Goal: Task Accomplishment & Management: Manage account settings

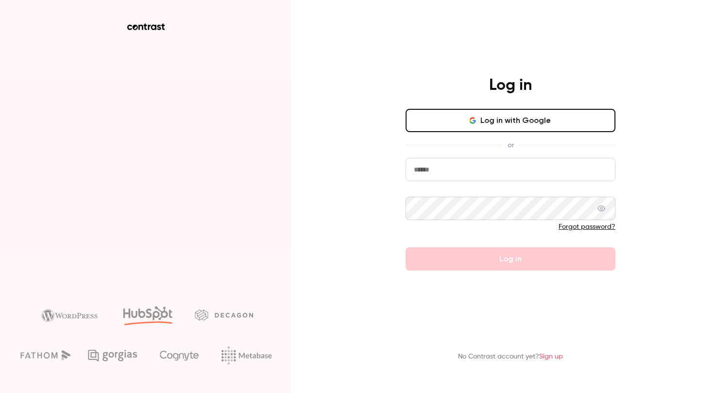
type input "**********"
click at [516, 114] on button "Log in with Google" at bounding box center [510, 120] width 210 height 23
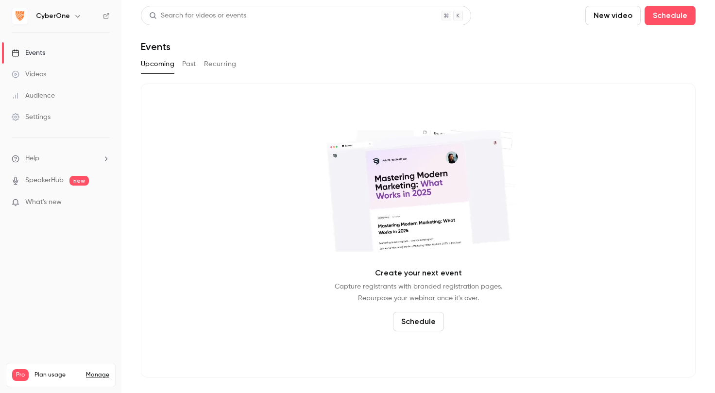
click at [222, 61] on button "Recurring" at bounding box center [220, 64] width 33 height 16
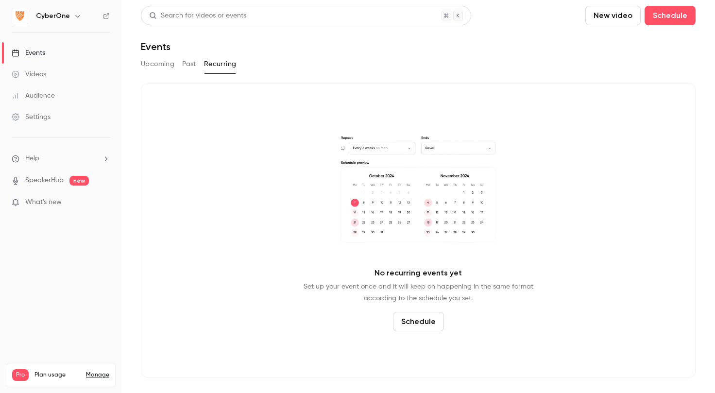
click at [154, 65] on button "Upcoming" at bounding box center [158, 64] width 34 height 16
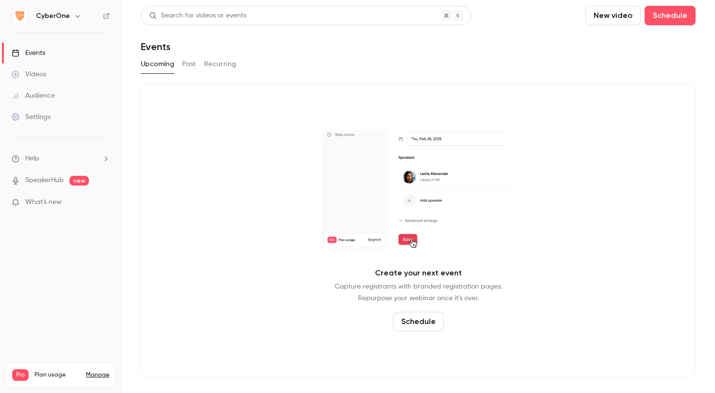
click at [55, 13] on h6 "CyberOne" at bounding box center [53, 16] width 34 height 10
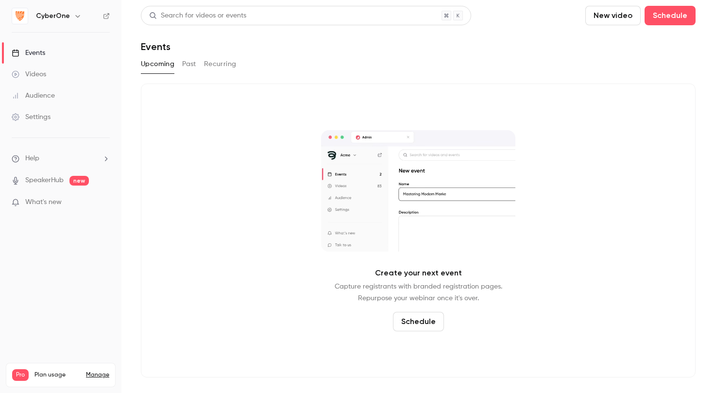
click at [74, 16] on icon "button" at bounding box center [78, 16] width 8 height 8
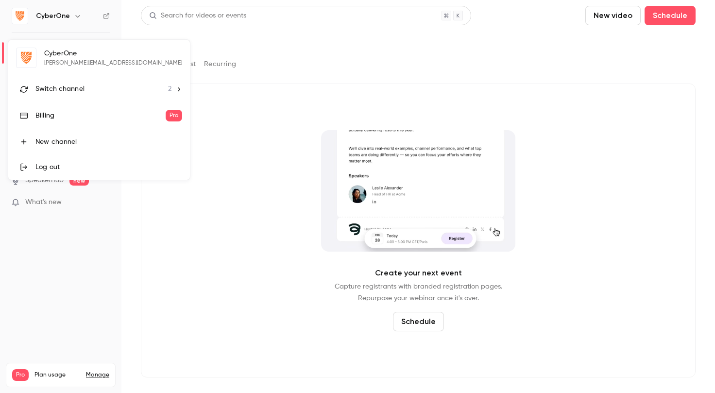
click at [76, 87] on span "Switch channel" at bounding box center [59, 89] width 49 height 10
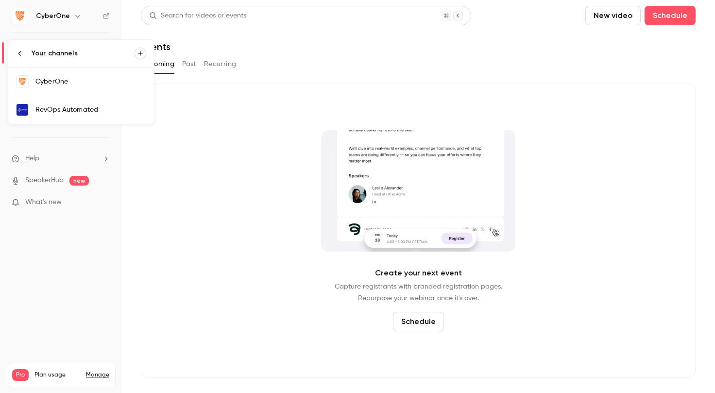
click at [81, 123] on link "RevOps Automated" at bounding box center [81, 110] width 146 height 28
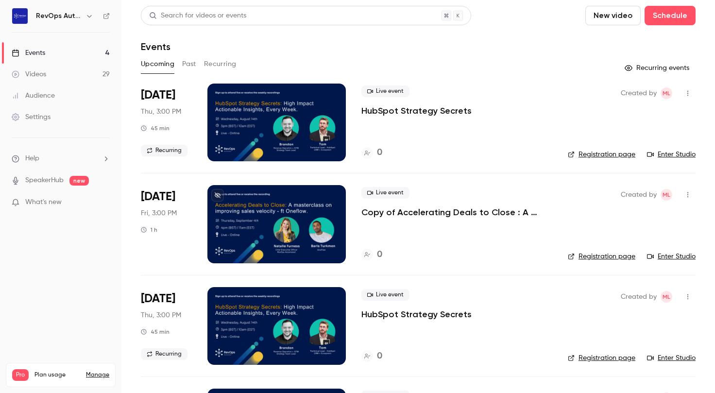
click at [225, 60] on button "Recurring" at bounding box center [220, 64] width 33 height 16
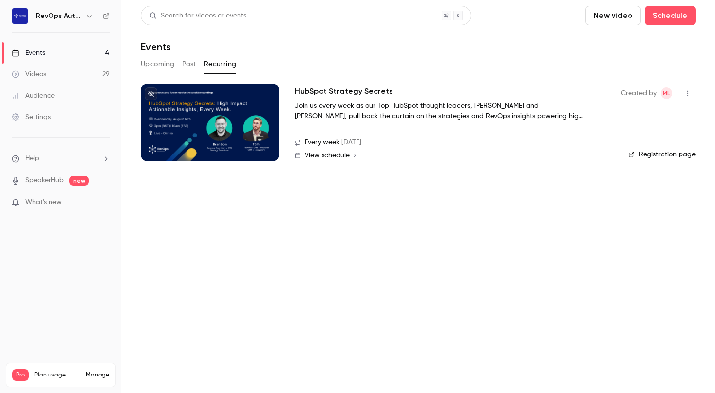
click at [236, 136] on div at bounding box center [210, 123] width 138 height 78
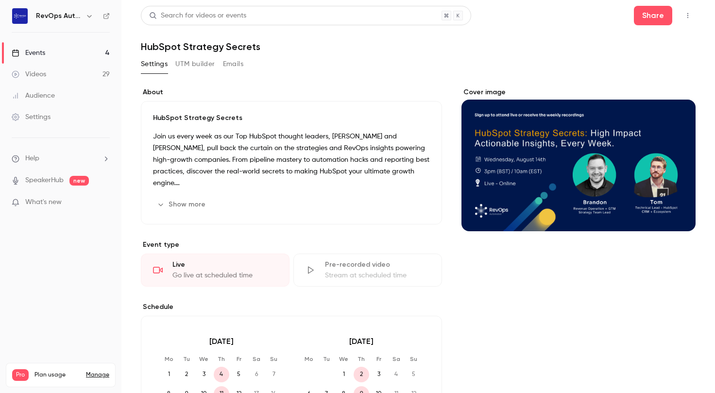
click at [237, 64] on button "Emails" at bounding box center [233, 64] width 20 height 16
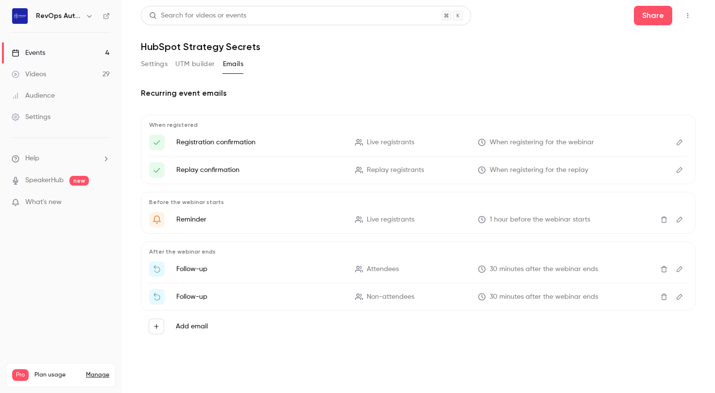
click at [158, 60] on button "Settings" at bounding box center [154, 64] width 27 height 16
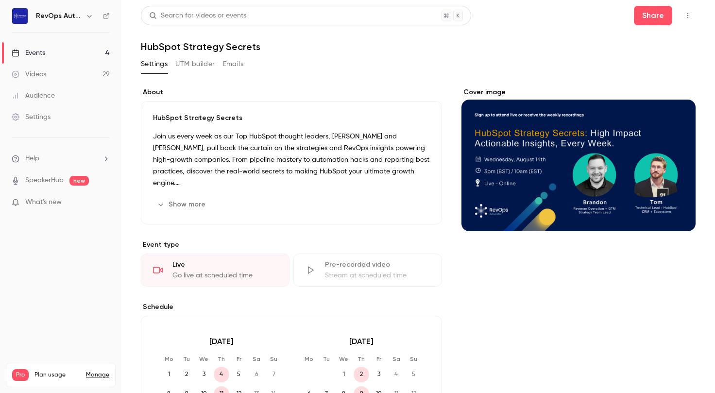
click at [56, 53] on link "Events 4" at bounding box center [60, 52] width 121 height 21
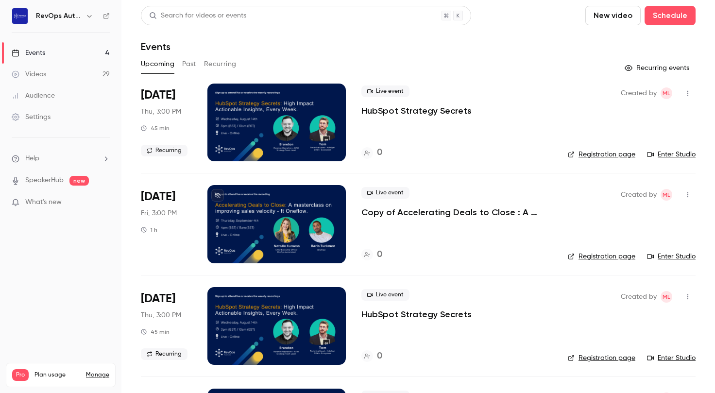
click at [183, 64] on button "Past" at bounding box center [189, 64] width 14 height 16
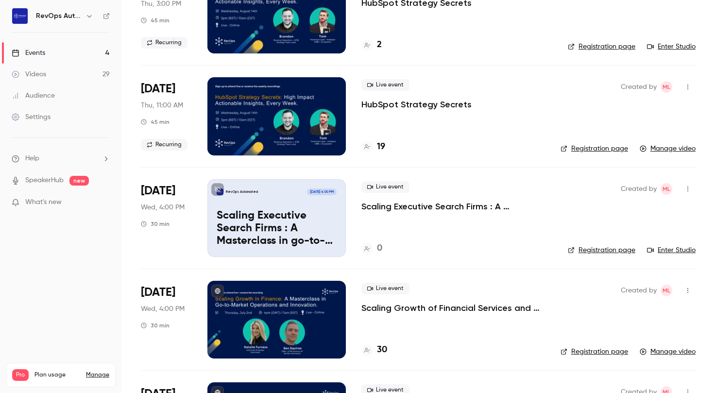
scroll to position [1125, 0]
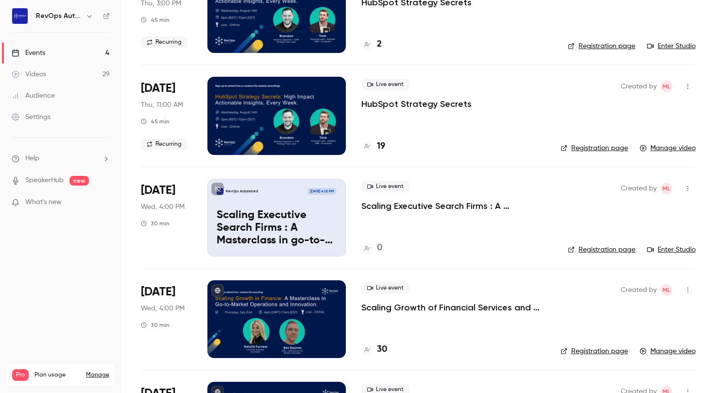
click at [382, 148] on h4 "19" at bounding box center [381, 146] width 8 height 13
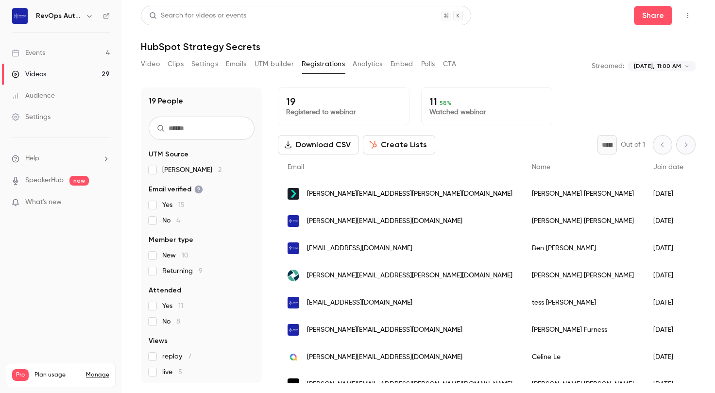
click at [51, 59] on link "Events 4" at bounding box center [60, 52] width 121 height 21
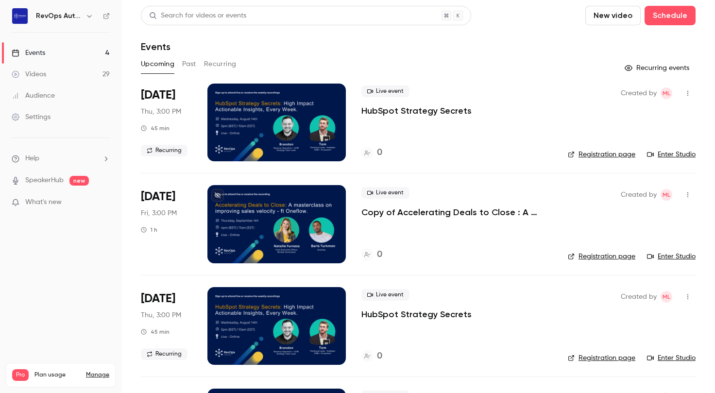
click at [235, 64] on button "Recurring" at bounding box center [220, 64] width 33 height 16
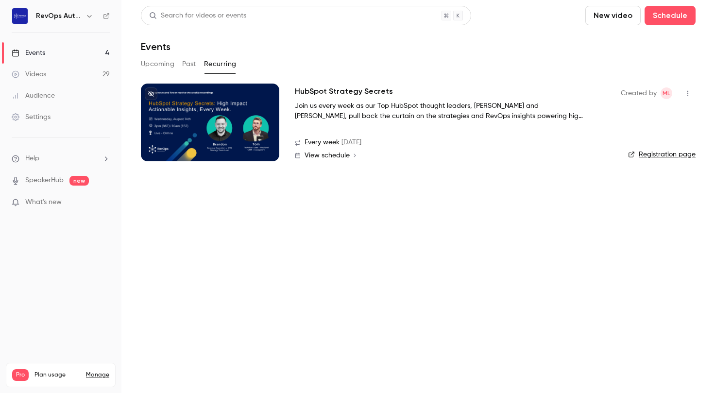
click at [682, 92] on button "button" at bounding box center [688, 93] width 16 height 16
click at [401, 187] on div at bounding box center [357, 196] width 715 height 393
click at [331, 156] on span "View schedule" at bounding box center [326, 155] width 45 height 7
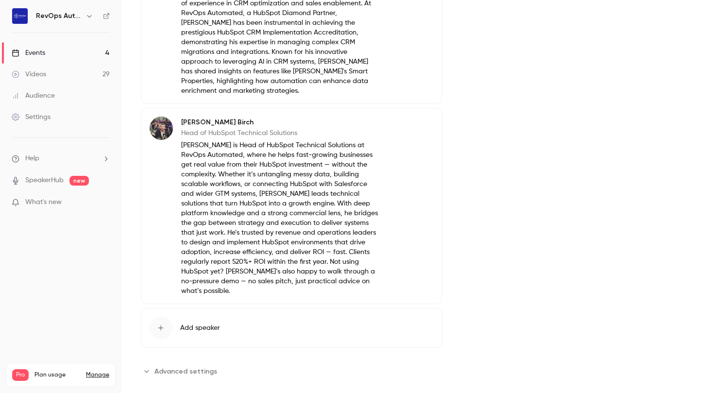
scroll to position [612, 0]
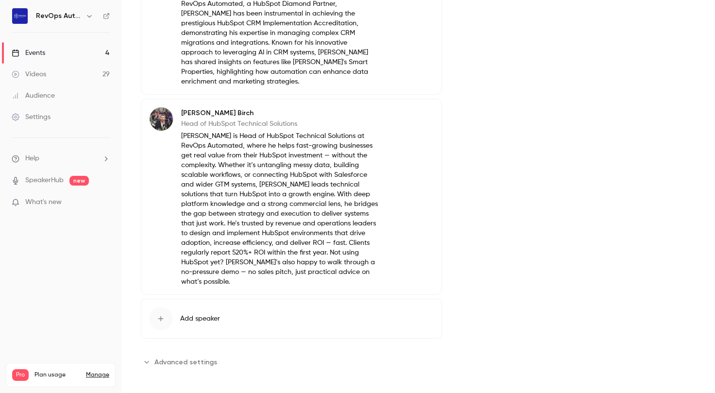
click at [176, 358] on span "Advanced settings" at bounding box center [185, 362] width 63 height 10
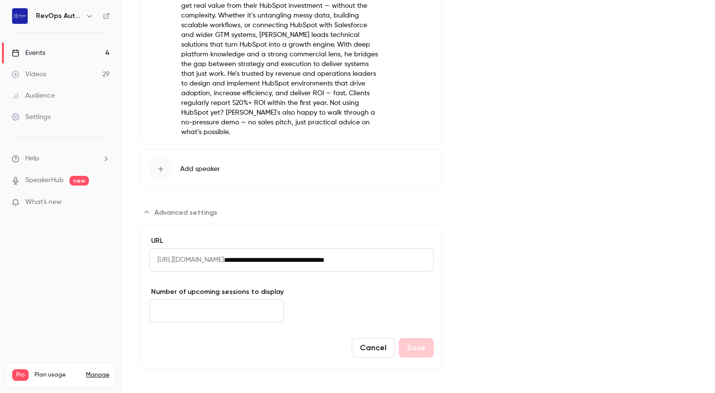
click at [171, 303] on input "*" at bounding box center [216, 310] width 135 height 23
click at [417, 339] on button "Save" at bounding box center [416, 347] width 35 height 19
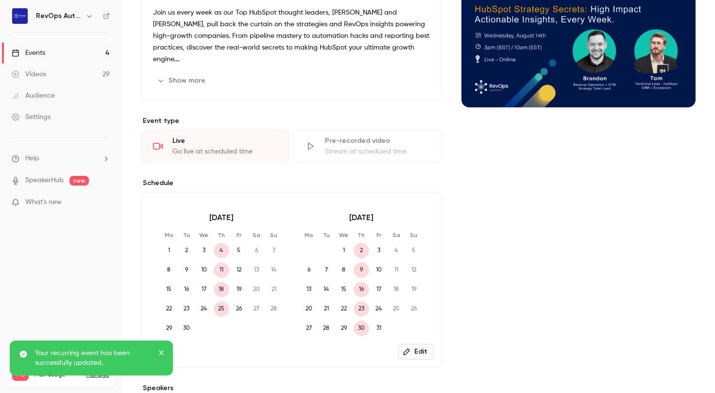
scroll to position [0, 0]
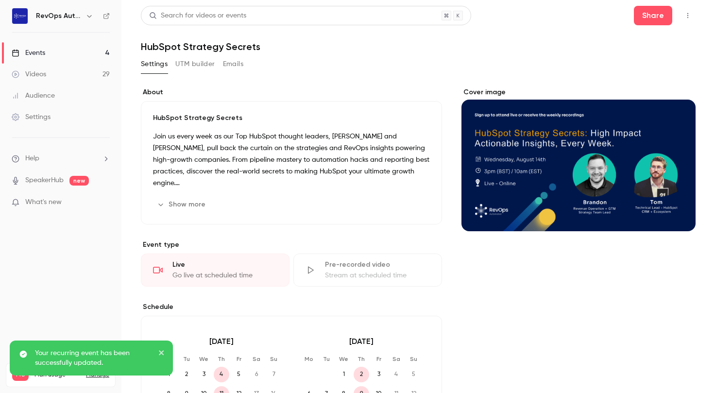
click at [176, 209] on button "Show more" at bounding box center [182, 205] width 58 height 16
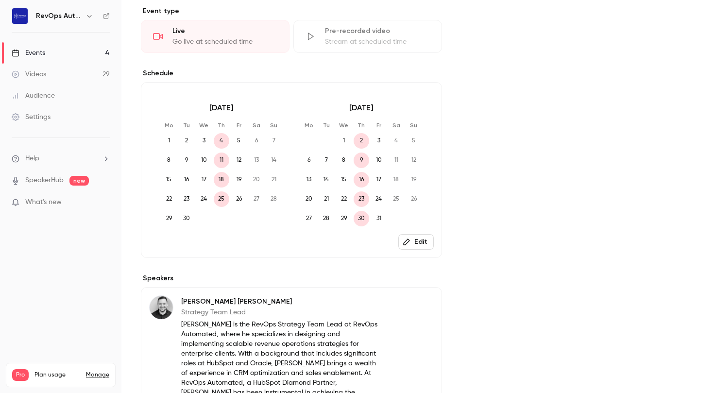
scroll to position [263, 0]
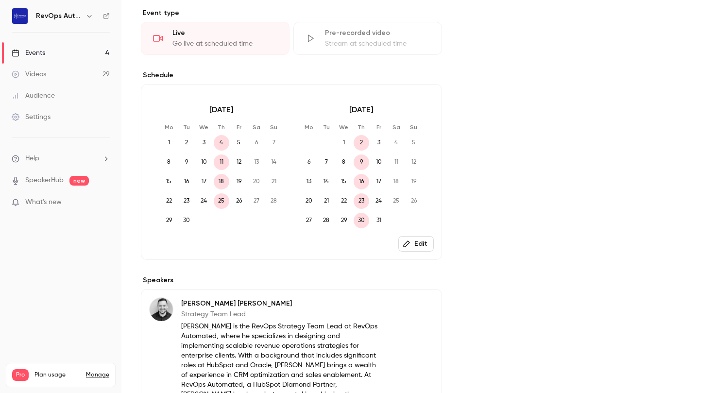
click at [412, 236] on button "Edit" at bounding box center [415, 244] width 35 height 16
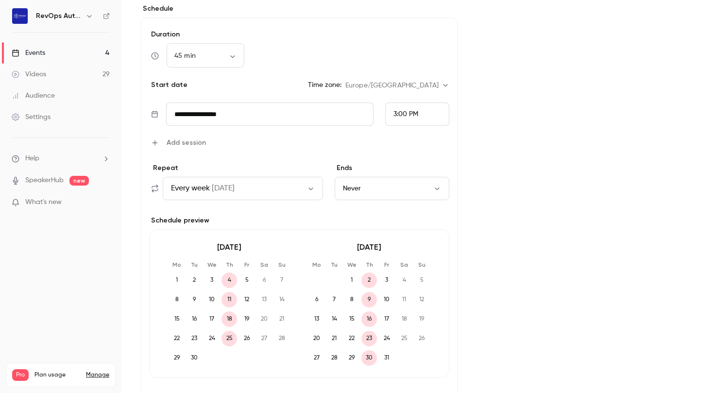
scroll to position [319, 0]
click at [239, 189] on button "Every week [DATE]" at bounding box center [243, 187] width 160 height 23
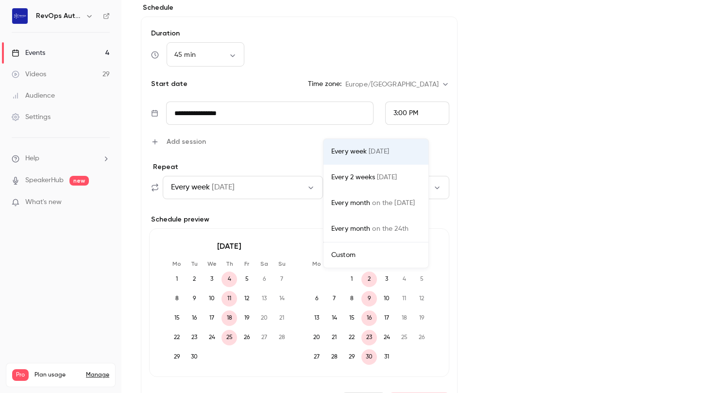
click at [239, 189] on div at bounding box center [357, 196] width 715 height 393
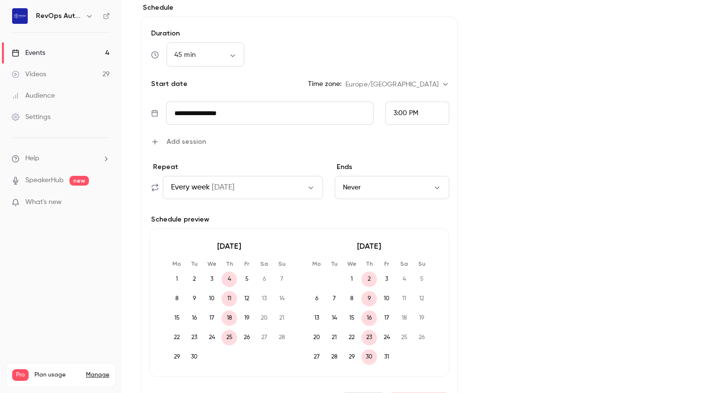
click at [350, 186] on button "Never" at bounding box center [392, 187] width 115 height 23
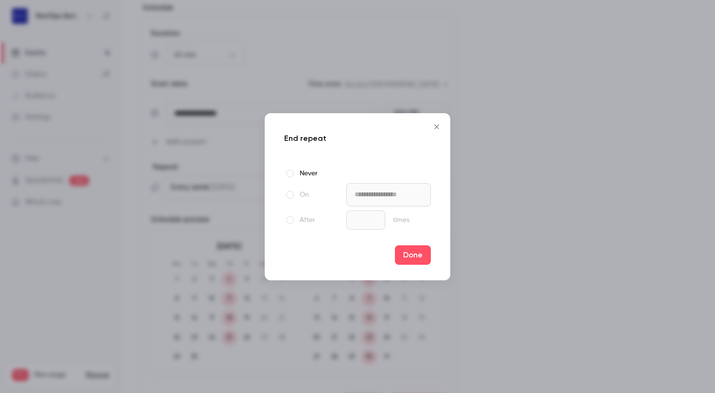
click at [286, 196] on span at bounding box center [290, 195] width 8 height 8
click at [384, 197] on input "**********" at bounding box center [388, 194] width 84 height 23
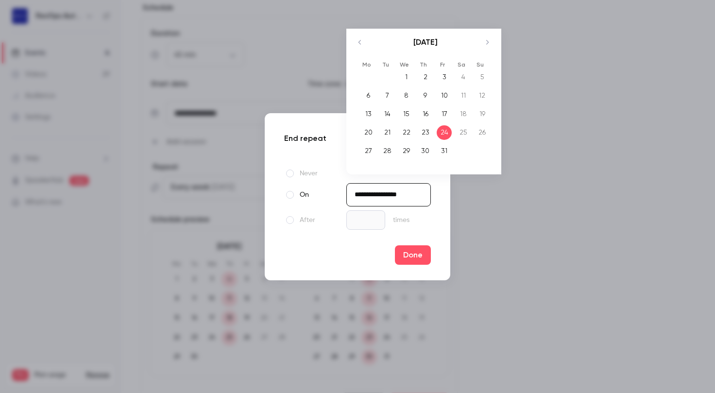
click at [358, 41] on icon "Move backward to switch to the previous month." at bounding box center [359, 42] width 2 height 4
click at [380, 134] on div "23" at bounding box center [387, 132] width 15 height 15
type input "**********"
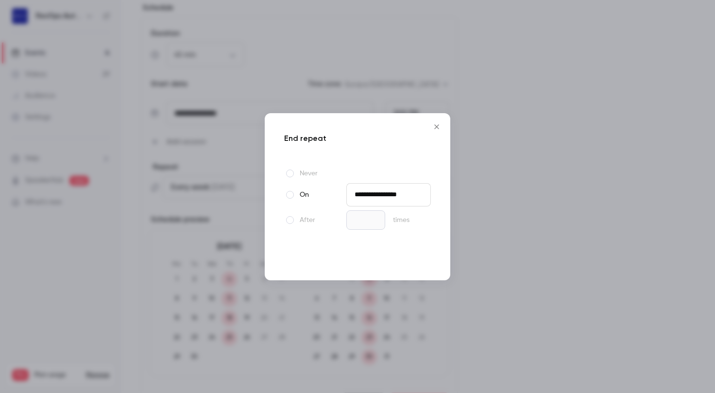
click at [418, 257] on button "Done" at bounding box center [413, 254] width 36 height 19
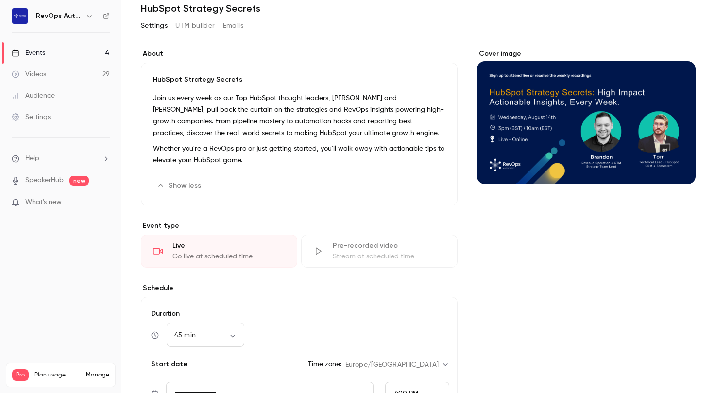
scroll to position [0, 0]
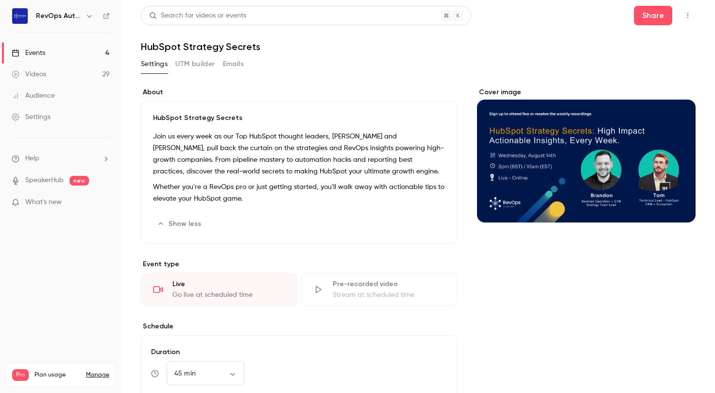
click at [43, 75] on div "Videos" at bounding box center [29, 74] width 34 height 10
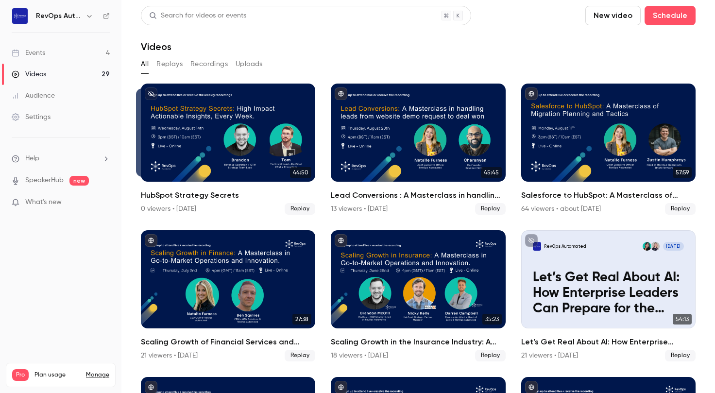
click at [60, 54] on link "Events 4" at bounding box center [60, 52] width 121 height 21
